Goal: Task Accomplishment & Management: Use online tool/utility

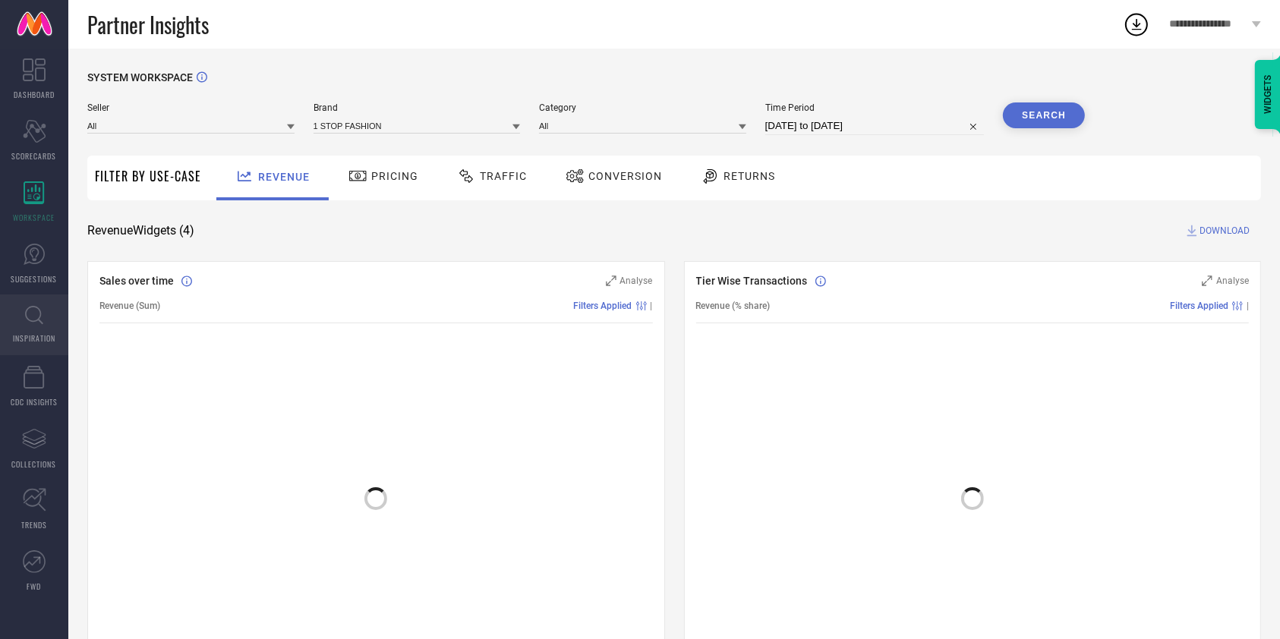
click at [34, 320] on icon at bounding box center [34, 315] width 18 height 19
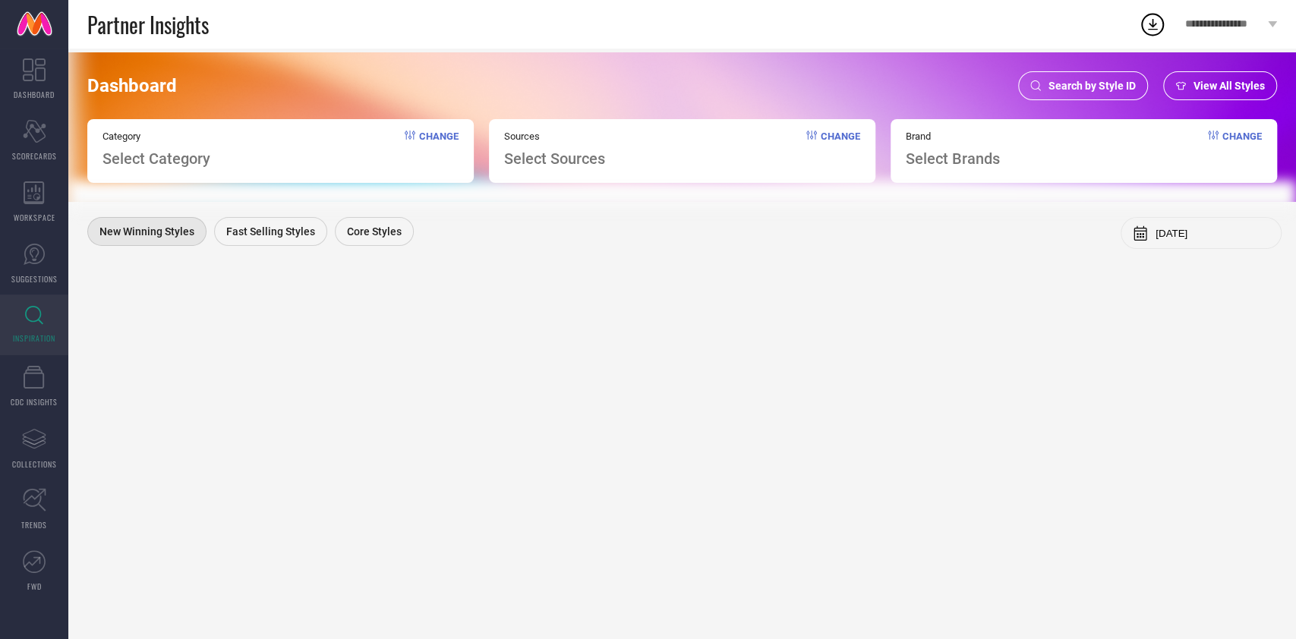
click at [1063, 85] on span "Search by Style ID" at bounding box center [1092, 86] width 87 height 12
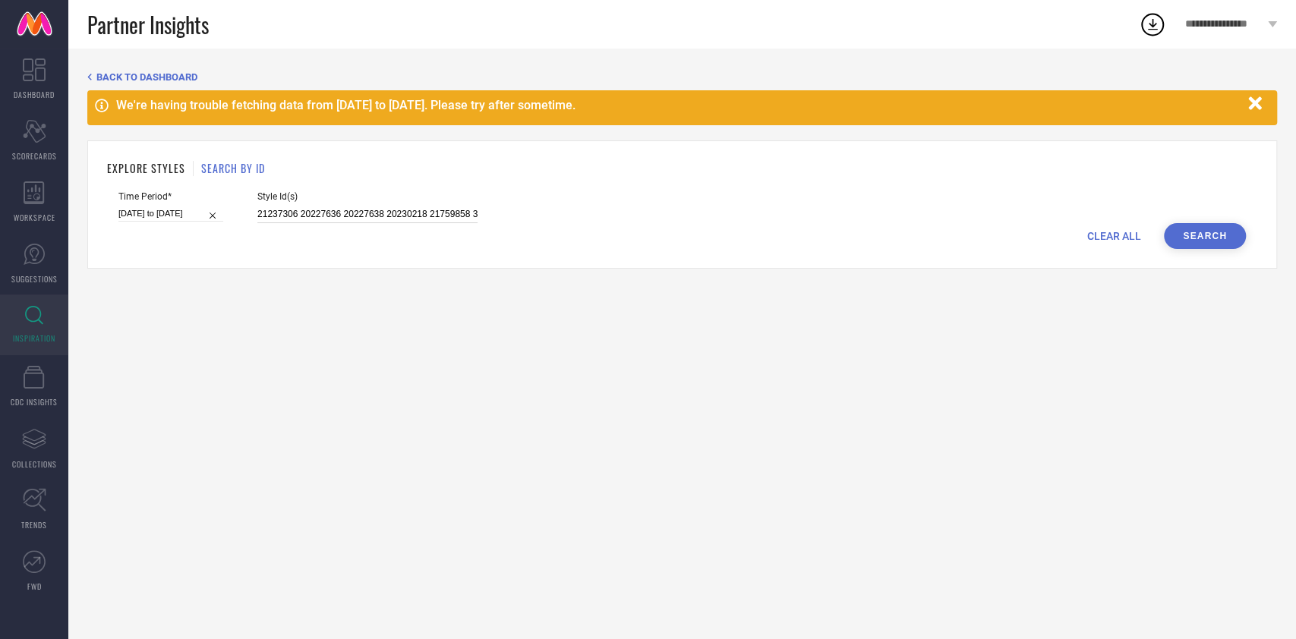
click at [443, 215] on input "21237306 20227636 20227638 20230218 21759858 31813289 31813290 31813291 3181329…" at bounding box center [367, 214] width 220 height 17
paste input "35160629 35160968 35160976 30758769 30758772 35070990 35070991 35070993 3507099…"
type input "35160629 35160968 35160976 30758769 30758772 35070990 35070991 35070993 3507099…"
click at [166, 213] on input "[DATE] to [DATE]" at bounding box center [170, 214] width 105 height 16
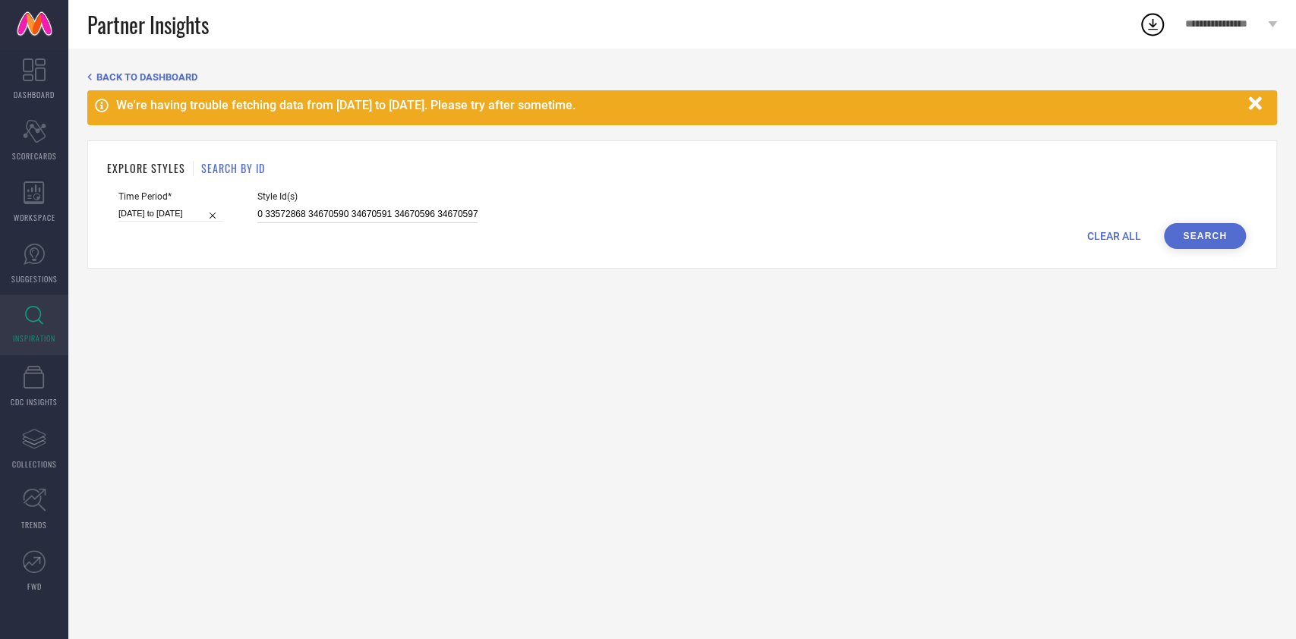
select select "7"
select select "2025"
select select "8"
select select "2025"
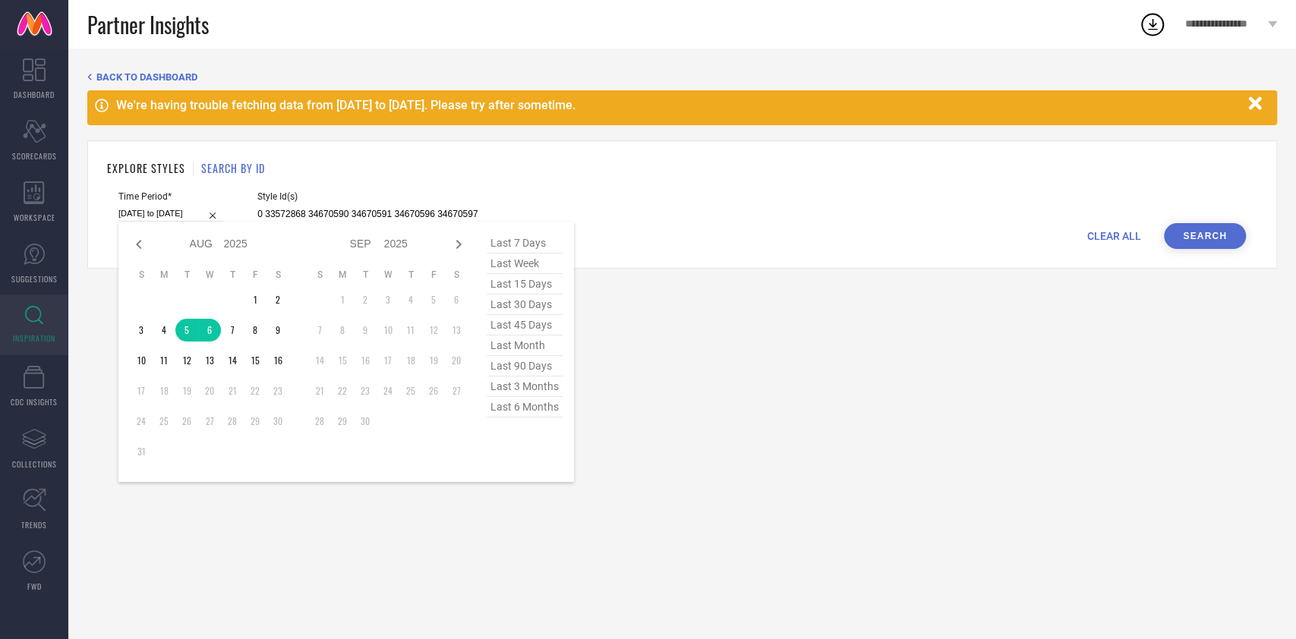
type input "35160629 35160968 35160976 30758769 30758772 35070990 35070991 35070993 3507099…"
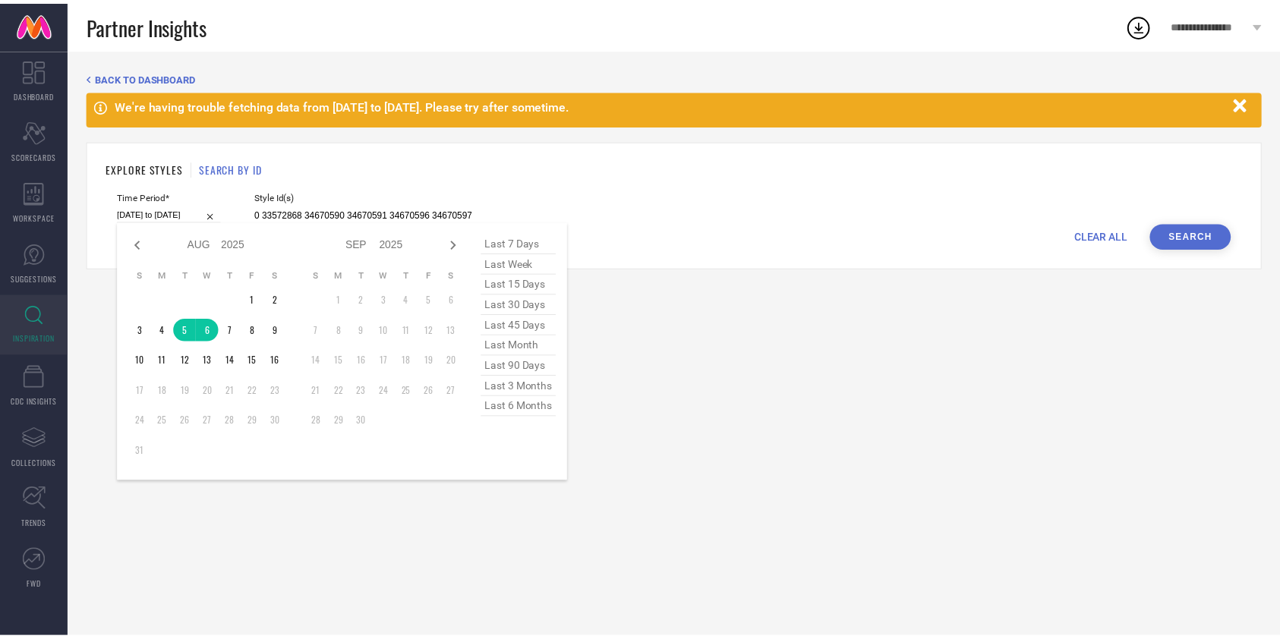
scroll to position [0, 0]
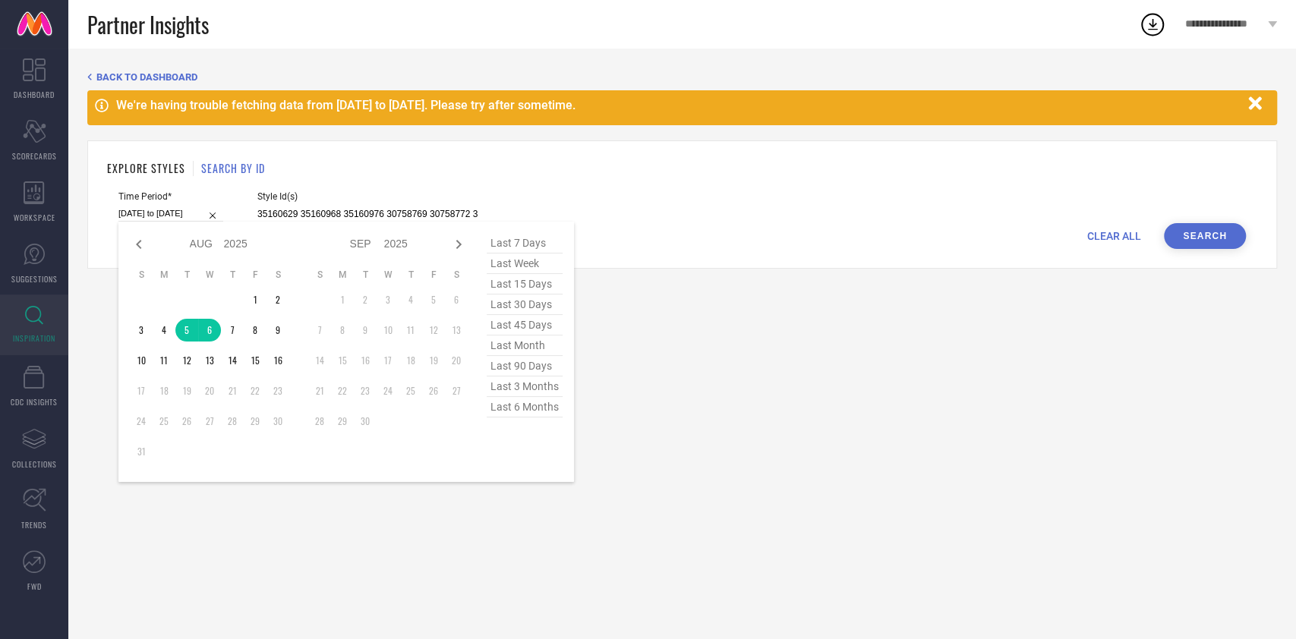
click at [528, 247] on span "last 7 days" at bounding box center [525, 243] width 76 height 21
type input "[DATE] to [DATE]"
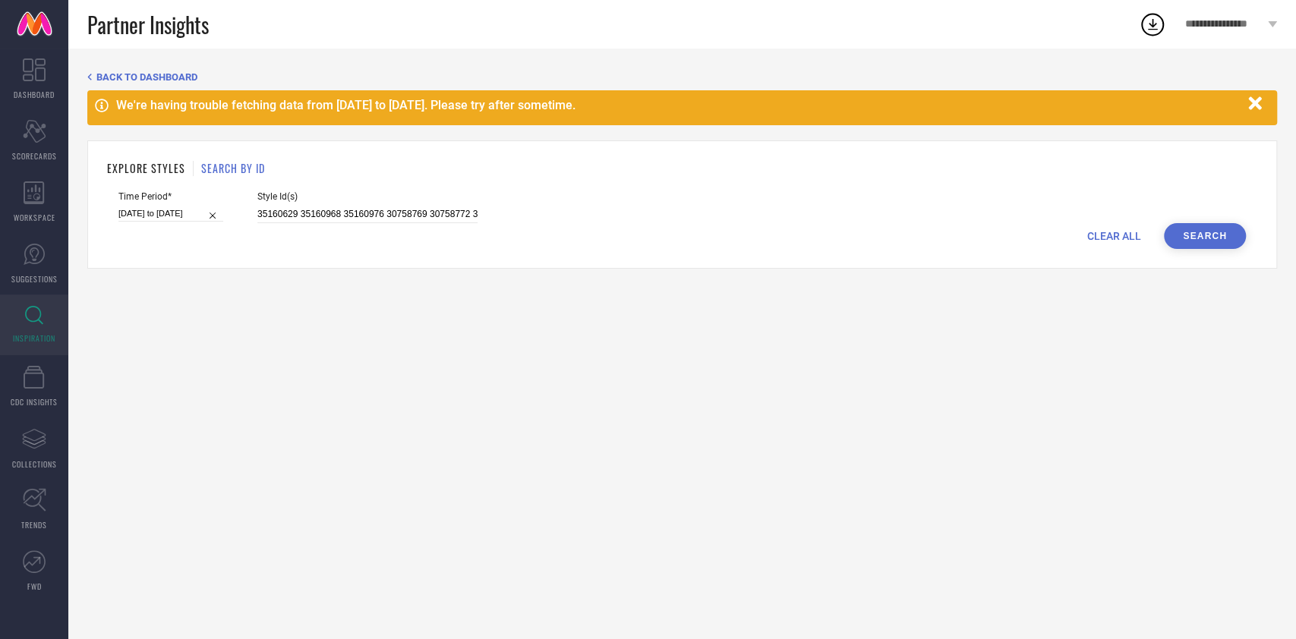
click at [1200, 238] on button "Search" at bounding box center [1205, 236] width 82 height 26
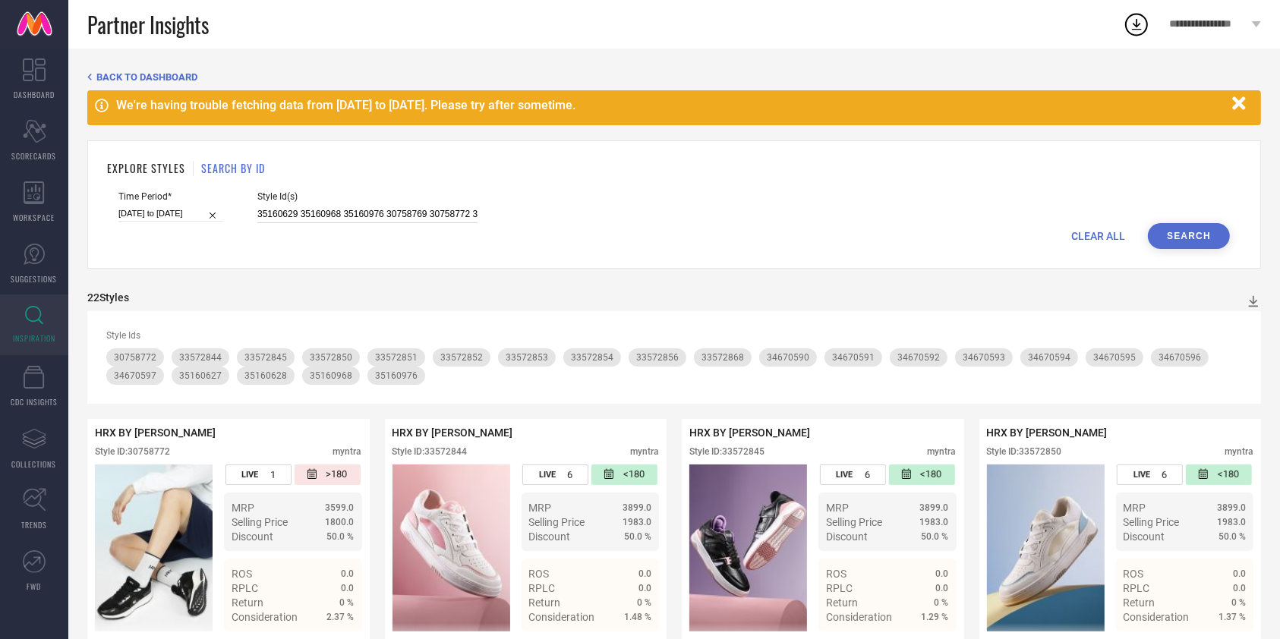
click at [420, 210] on input "35160629 35160968 35160976 30758769 30758772 35070990 35070991 35070993 3507099…" at bounding box center [367, 214] width 220 height 17
paste input "21237306 20227636 20227638 20230218 21759858 31813289 31813290 31813291 3181329…"
type input "21237306 20227636 20227638 20230218 21759858 31813289 31813290 31813291 3181329…"
click at [179, 208] on input "[DATE] to [DATE]" at bounding box center [170, 214] width 105 height 16
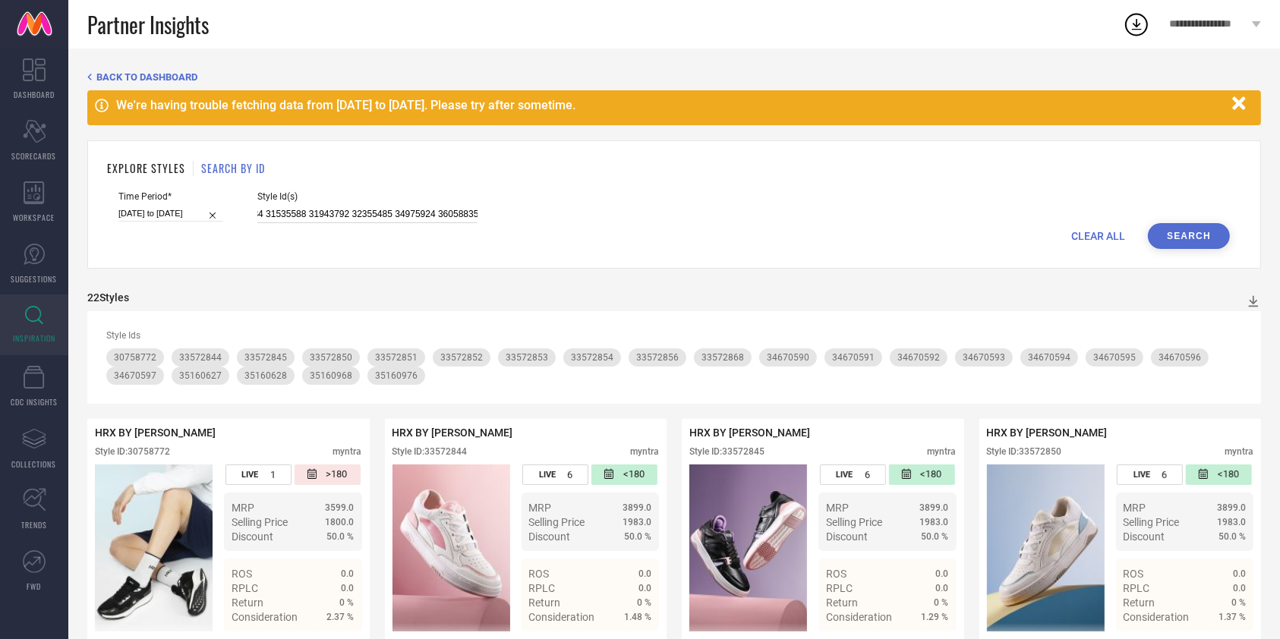
select select "7"
select select "2025"
select select "8"
select select "2025"
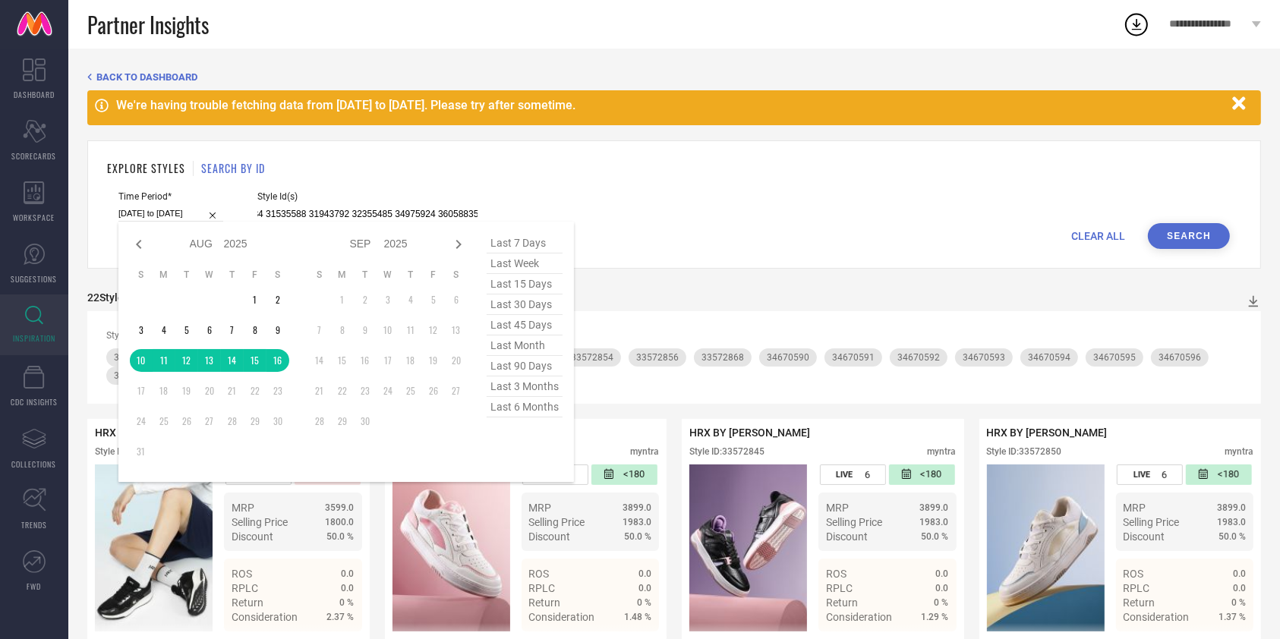
type input "21237306 20227636 20227638 20230218 21759858 31813289 31813290 31813291 3181329…"
click at [518, 264] on span "last week" at bounding box center [525, 264] width 76 height 21
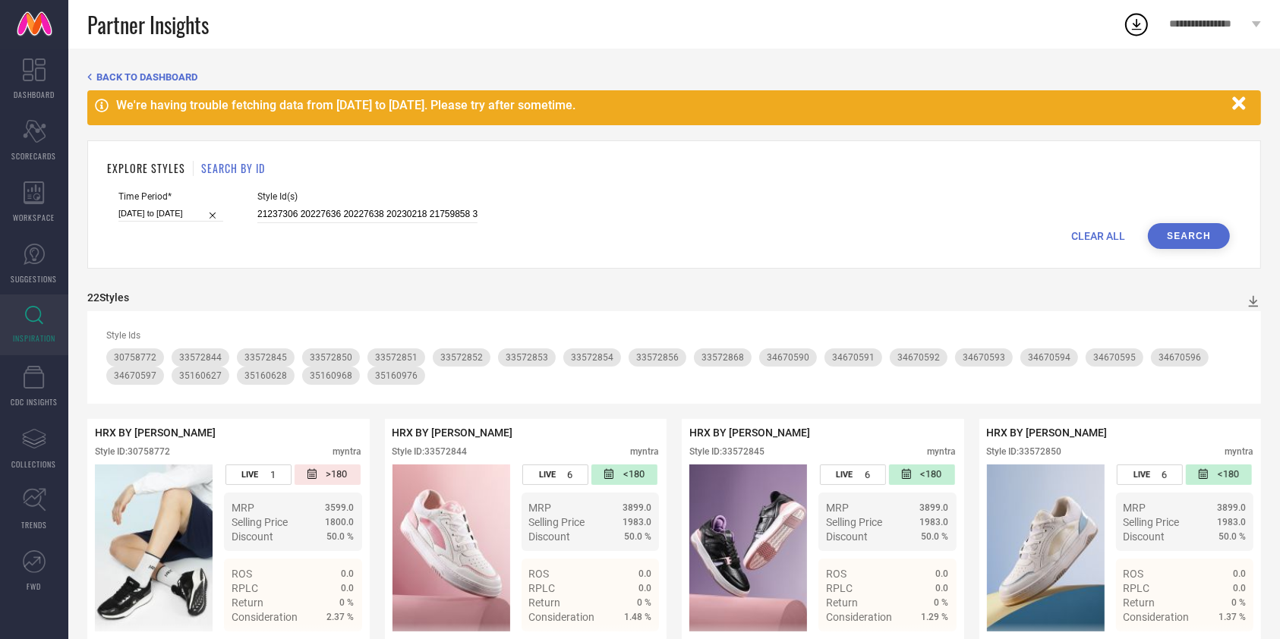
click at [1185, 241] on button "Search" at bounding box center [1189, 236] width 82 height 26
